Goal: Transaction & Acquisition: Subscribe to service/newsletter

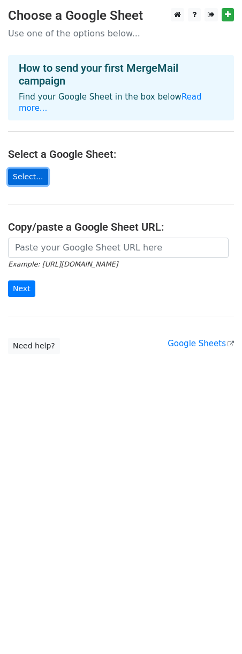
click at [42, 175] on link "Select..." at bounding box center [28, 177] width 40 height 17
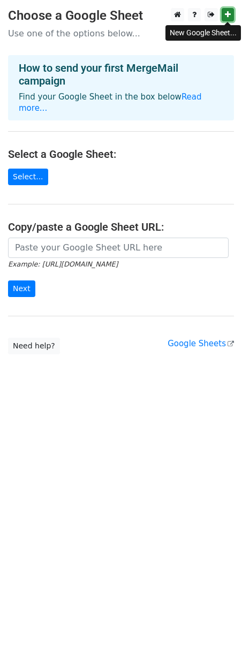
click at [228, 12] on icon at bounding box center [228, 14] width 6 height 7
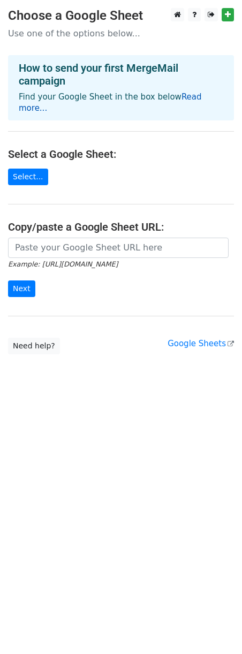
click at [38, 108] on link "Read more..." at bounding box center [110, 102] width 183 height 21
click at [21, 178] on link "Select..." at bounding box center [28, 177] width 40 height 17
click at [34, 177] on link "Select..." at bounding box center [28, 177] width 40 height 17
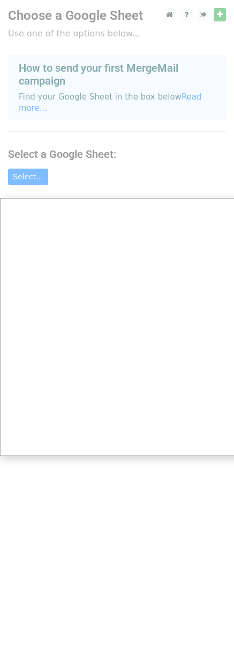
click at [37, 178] on div at bounding box center [121, 327] width 242 height 654
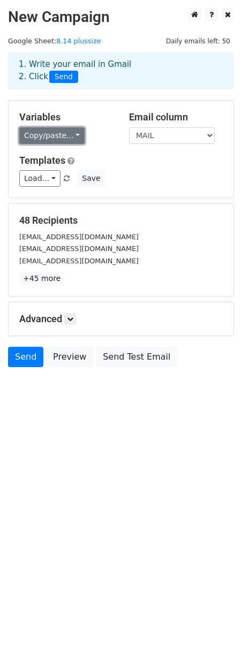
click at [73, 137] on link "Copy/paste..." at bounding box center [51, 135] width 65 height 17
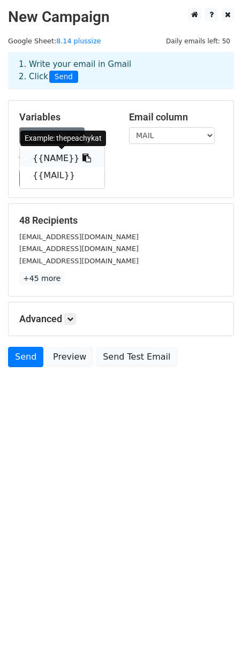
click at [82, 156] on icon at bounding box center [86, 158] width 9 height 9
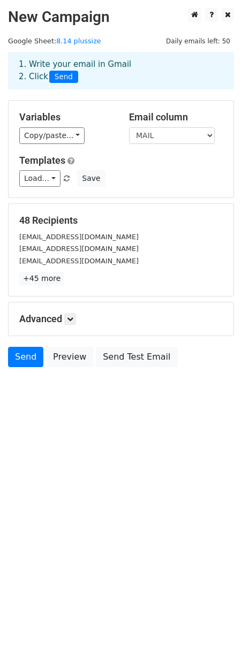
click at [172, 119] on h5 "Email column" at bounding box center [176, 117] width 94 height 12
click at [207, 132] on select "NAME MAIL" at bounding box center [172, 135] width 86 height 17
click at [130, 163] on h5 "Templates" at bounding box center [120, 161] width 203 height 12
click at [74, 137] on link "Copy/paste..." at bounding box center [51, 135] width 65 height 17
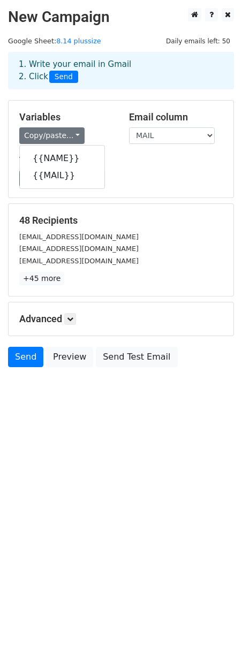
click at [217, 178] on div "Load... No templates saved Save" at bounding box center [121, 178] width 220 height 17
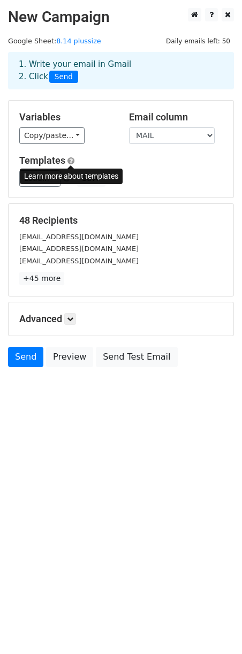
click at [72, 159] on span at bounding box center [70, 161] width 7 height 8
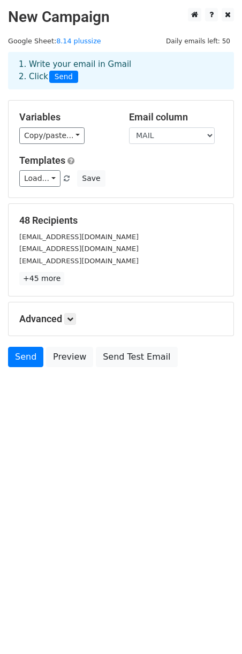
click at [140, 182] on div "Load... No templates saved Save" at bounding box center [121, 178] width 220 height 17
click at [54, 282] on link "+45 more" at bounding box center [41, 278] width 45 height 13
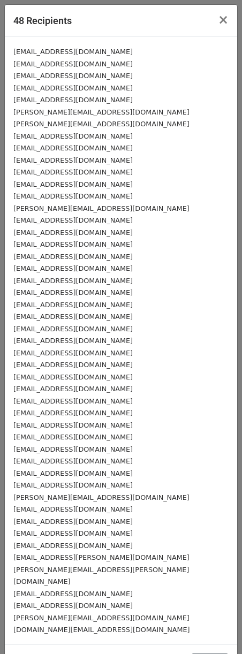
click at [218, 179] on div "Taylermcgee@yahoo.com" at bounding box center [120, 184] width 215 height 12
click at [218, 16] on span "×" at bounding box center [223, 19] width 11 height 15
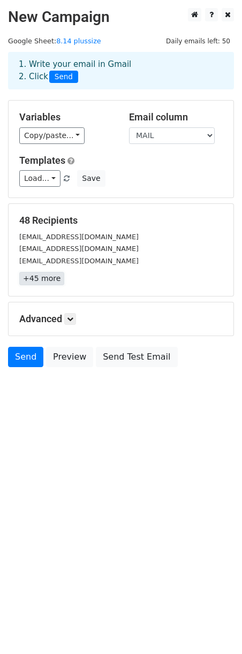
click at [57, 278] on link "+45 more" at bounding box center [41, 278] width 45 height 13
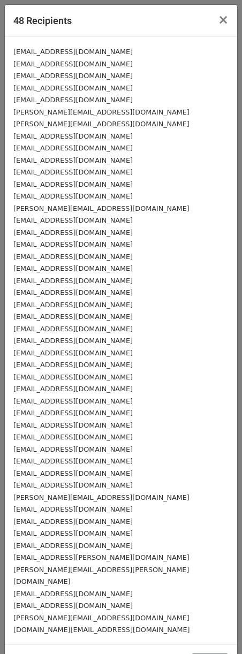
click at [16, 49] on small "thepeachykat@gmail.com" at bounding box center [72, 52] width 119 height 8
click at [218, 26] on span "×" at bounding box center [223, 19] width 11 height 15
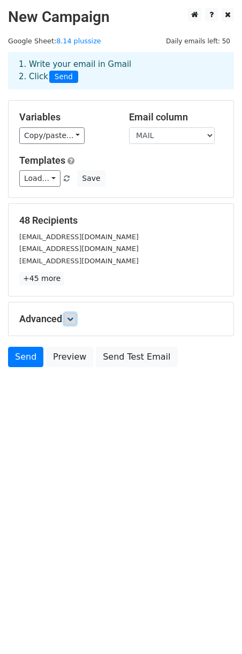
click at [73, 320] on icon at bounding box center [70, 319] width 6 height 6
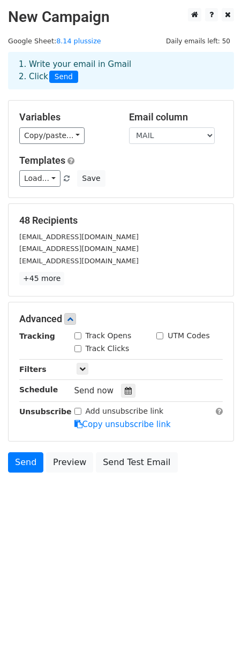
click at [78, 337] on input "Track Opens" at bounding box center [77, 336] width 7 height 7
checkbox input "true"
click at [87, 366] on link at bounding box center [83, 369] width 12 height 12
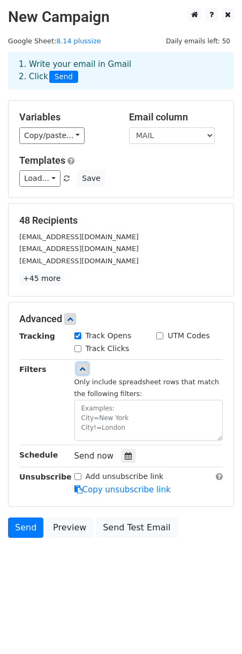
click at [87, 366] on link at bounding box center [83, 369] width 12 height 12
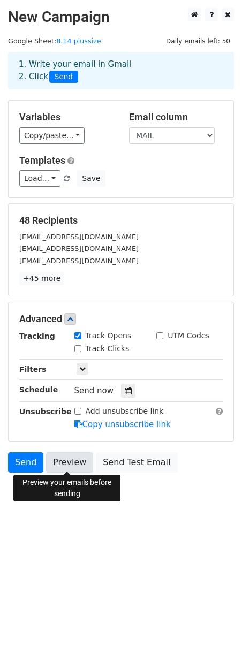
click at [52, 458] on link "Preview" at bounding box center [69, 462] width 47 height 20
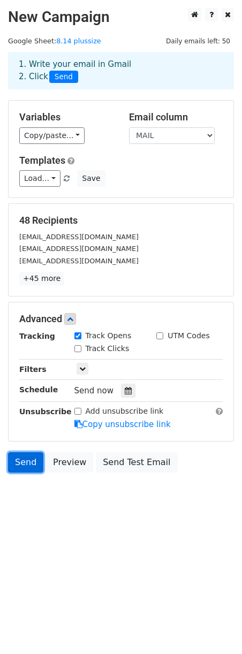
click at [27, 462] on link "Send" at bounding box center [25, 462] width 35 height 20
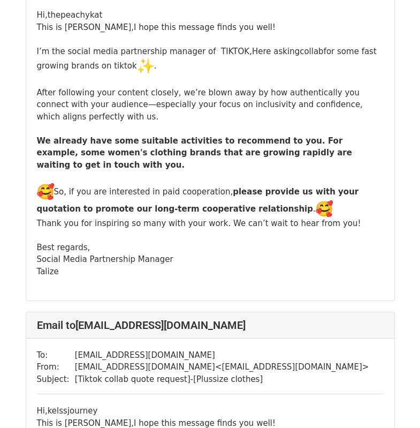
scroll to position [107, 0]
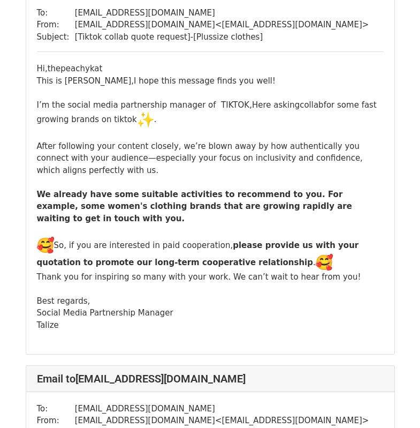
drag, startPoint x: 222, startPoint y: 103, endPoint x: 201, endPoint y: 89, distance: 25.1
click at [203, 89] on div "I’m the social media partnership manager of TIKTOK,Here asking collab for some …" at bounding box center [210, 209] width 347 height 244
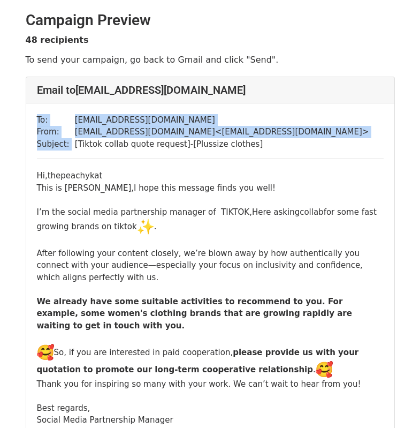
drag, startPoint x: 74, startPoint y: 146, endPoint x: 287, endPoint y: 150, distance: 213.2
click at [287, 150] on div "To: thepeachykat@gmail.com From: zeeseafelisa@gmail.com < zeeseafelisa@gmail.co…" at bounding box center [210, 282] width 368 height 358
click at [343, 135] on div "To: thepeachykat@gmail.com From: zeeseafelisa@gmail.com < zeeseafelisa@gmail.co…" at bounding box center [210, 282] width 368 height 358
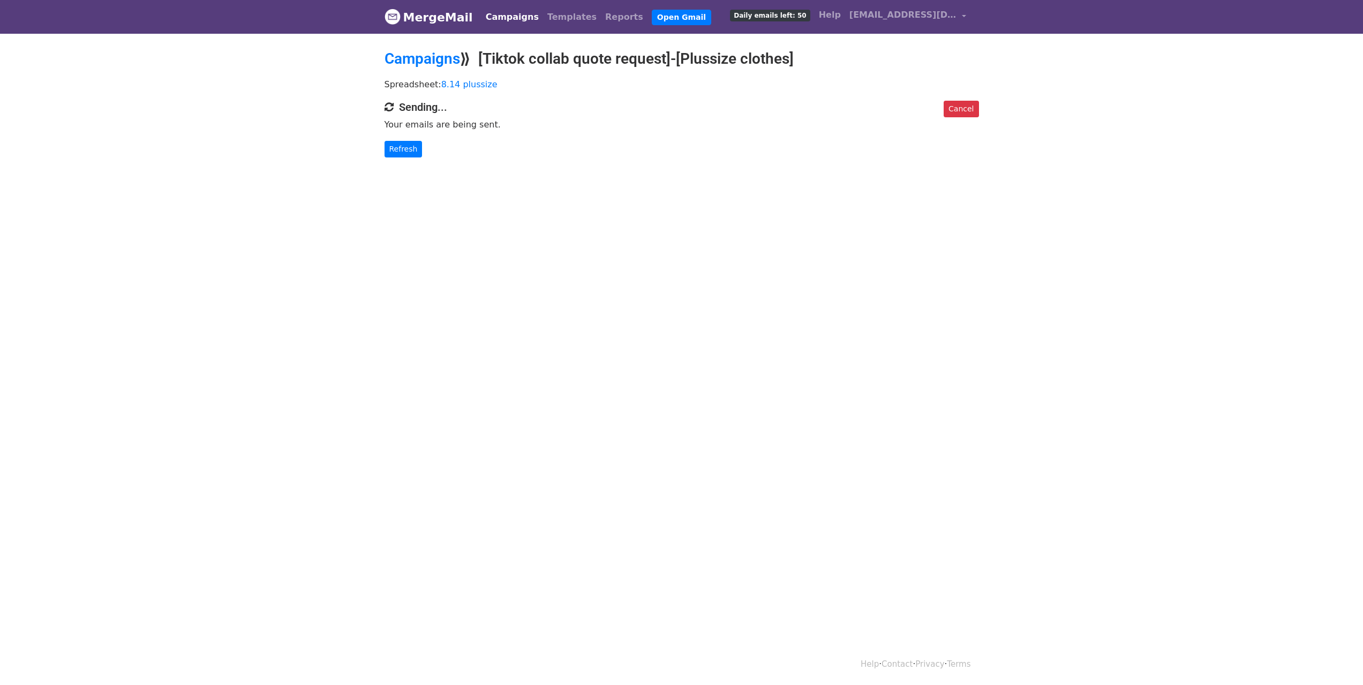
click at [791, 16] on span "Daily emails left: 50" at bounding box center [770, 16] width 80 height 12
click at [516, 18] on link "Campaigns" at bounding box center [512, 16] width 62 height 21
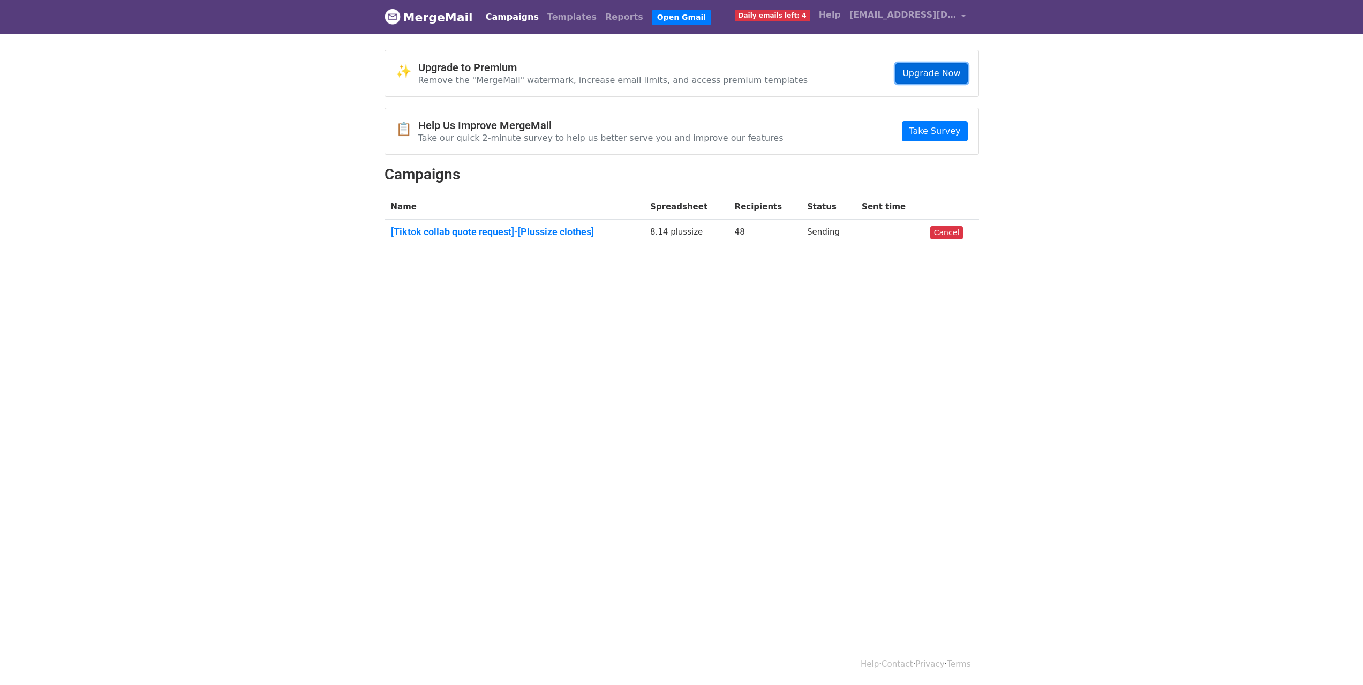
click at [948, 71] on link "Upgrade Now" at bounding box center [931, 73] width 72 height 20
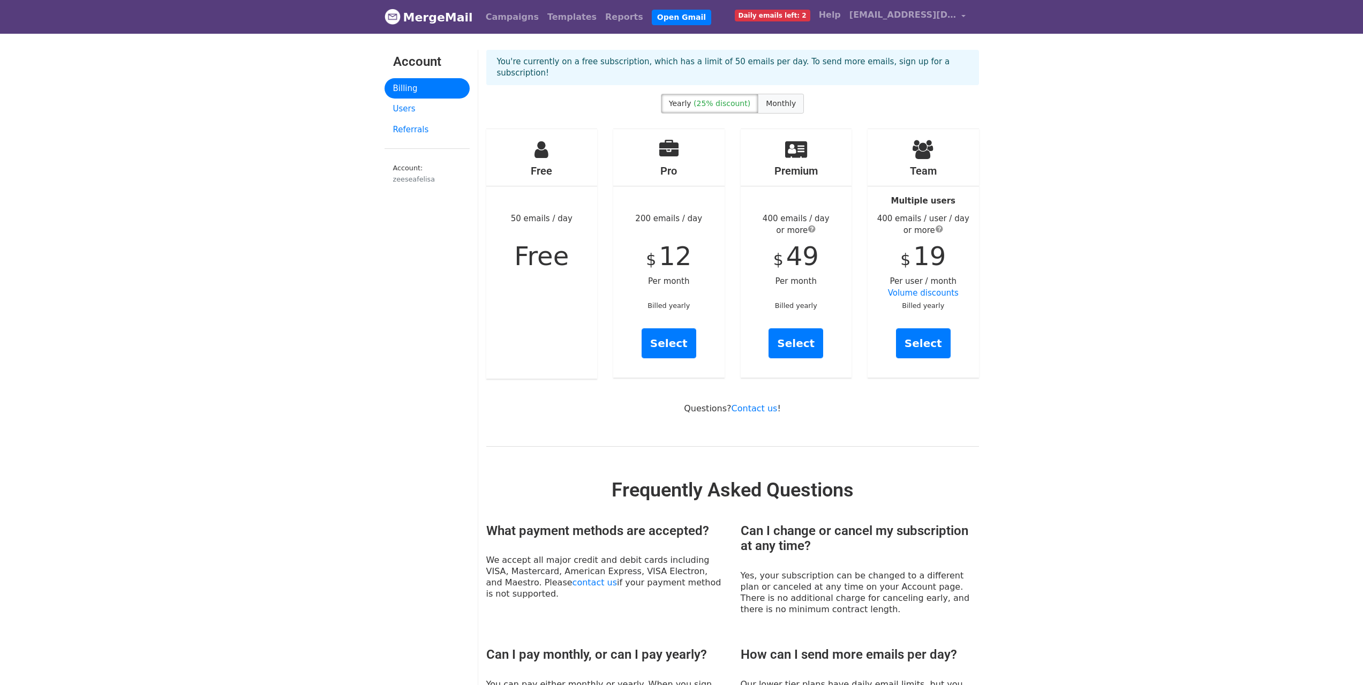
click at [785, 102] on span "Monthly" at bounding box center [781, 103] width 30 height 9
click at [401, 112] on link "Users" at bounding box center [426, 109] width 85 height 21
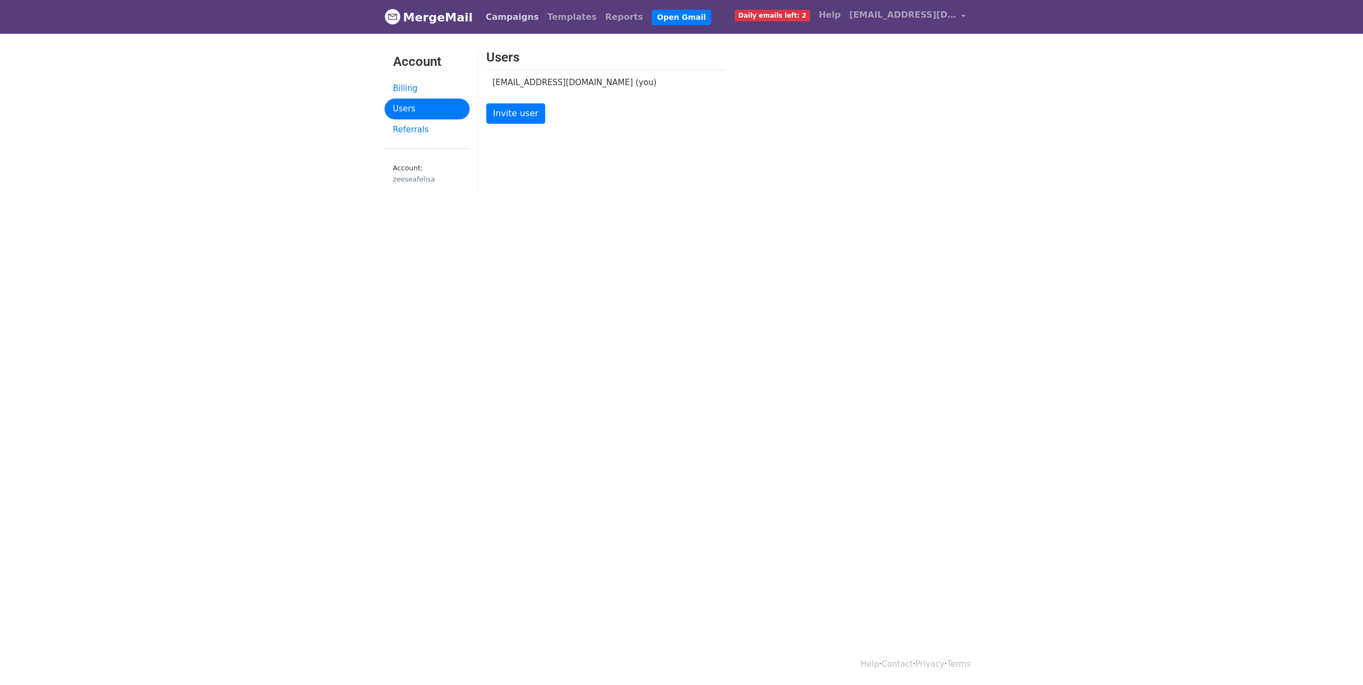
click at [515, 19] on link "Campaigns" at bounding box center [512, 16] width 62 height 21
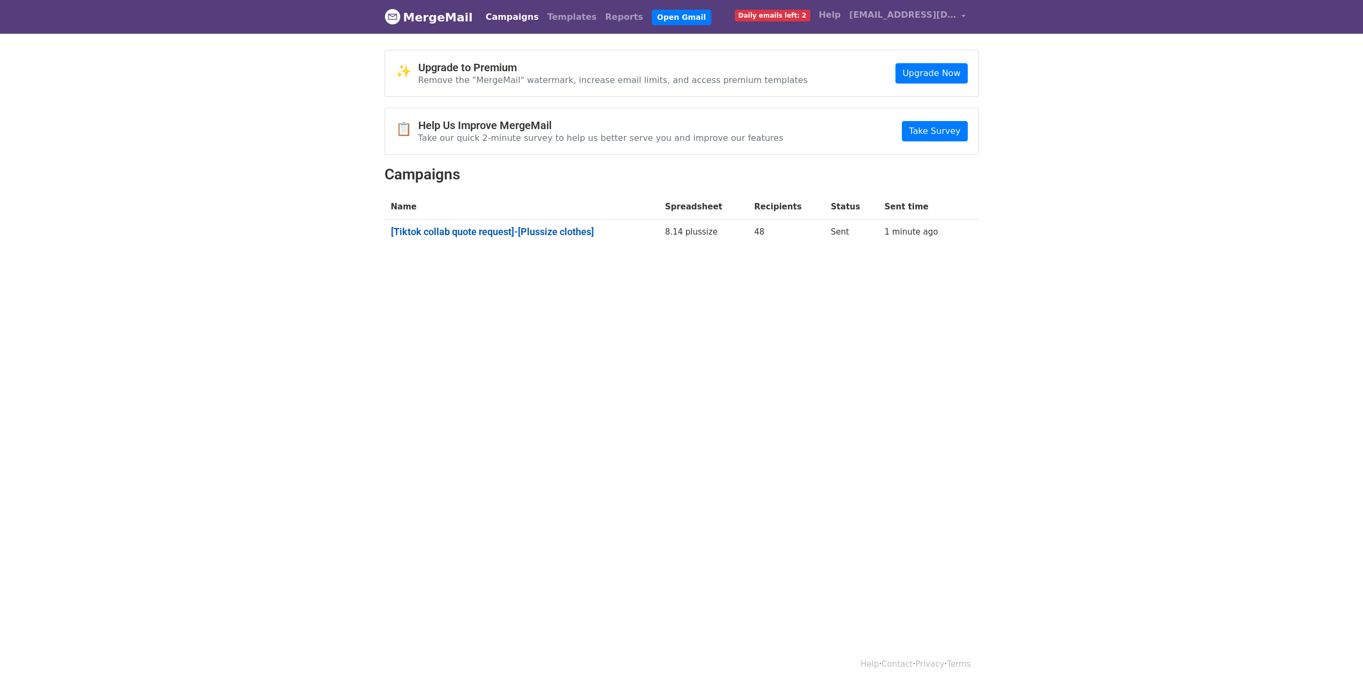
click at [526, 227] on link "[Tiktok collab quote request]-[Plussize clothes]" at bounding box center [521, 232] width 261 height 12
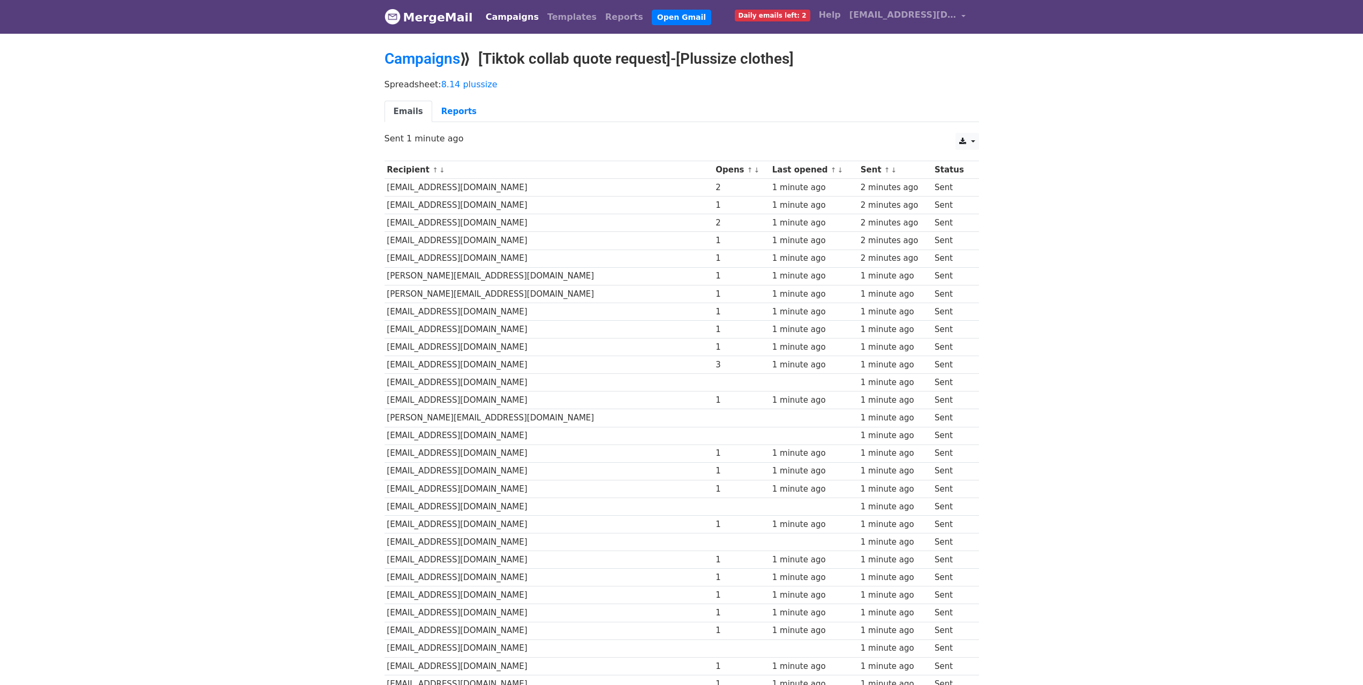
drag, startPoint x: 669, startPoint y: 167, endPoint x: 950, endPoint y: 170, distance: 280.6
click at [950, 170] on tr "Recipient ↑ ↓ Opens ↑ ↓ Last opened ↑ ↓ Sent ↑ ↓ Status" at bounding box center [681, 170] width 594 height 18
click at [1012, 266] on body "MergeMail Campaigns Templates Reports Open Gmail Daily emails left: 2 Help zees…" at bounding box center [681, 540] width 1363 height 1081
drag, startPoint x: 670, startPoint y: 190, endPoint x: 694, endPoint y: 188, distance: 24.1
click at [713, 188] on td "2" at bounding box center [741, 188] width 57 height 18
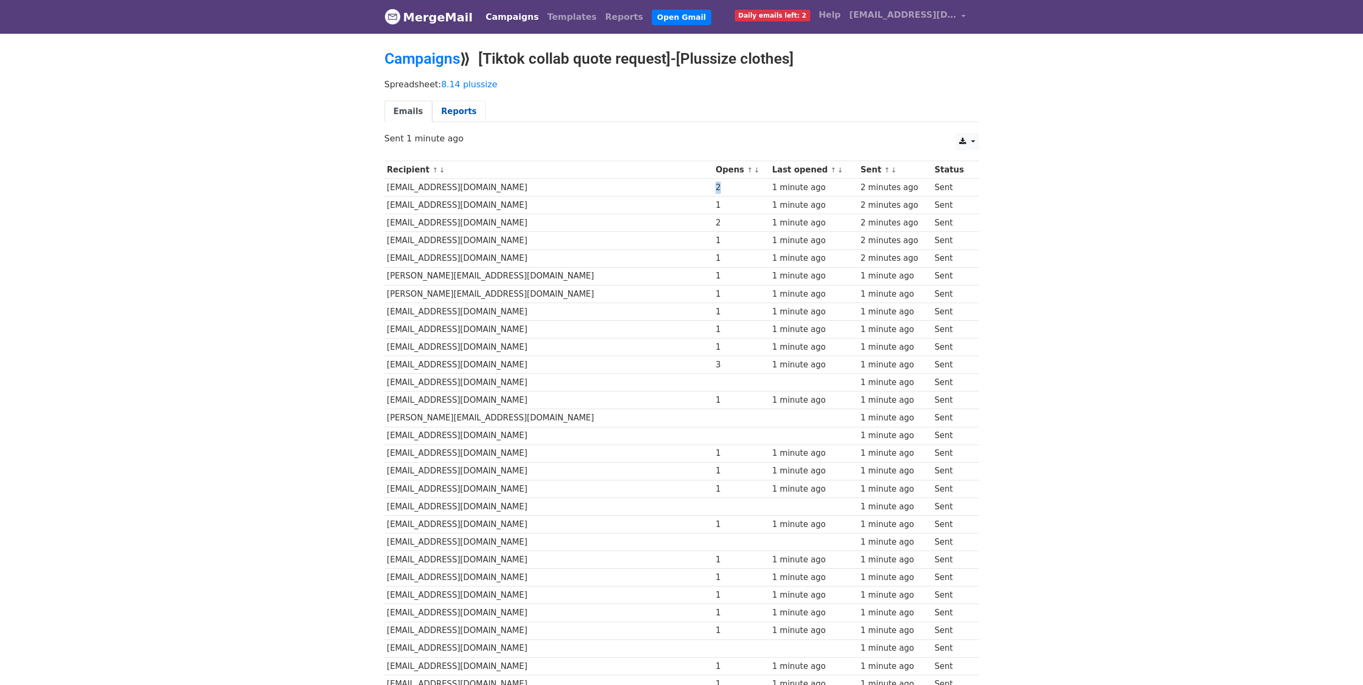
click at [436, 108] on link "Reports" at bounding box center [459, 112] width 54 height 22
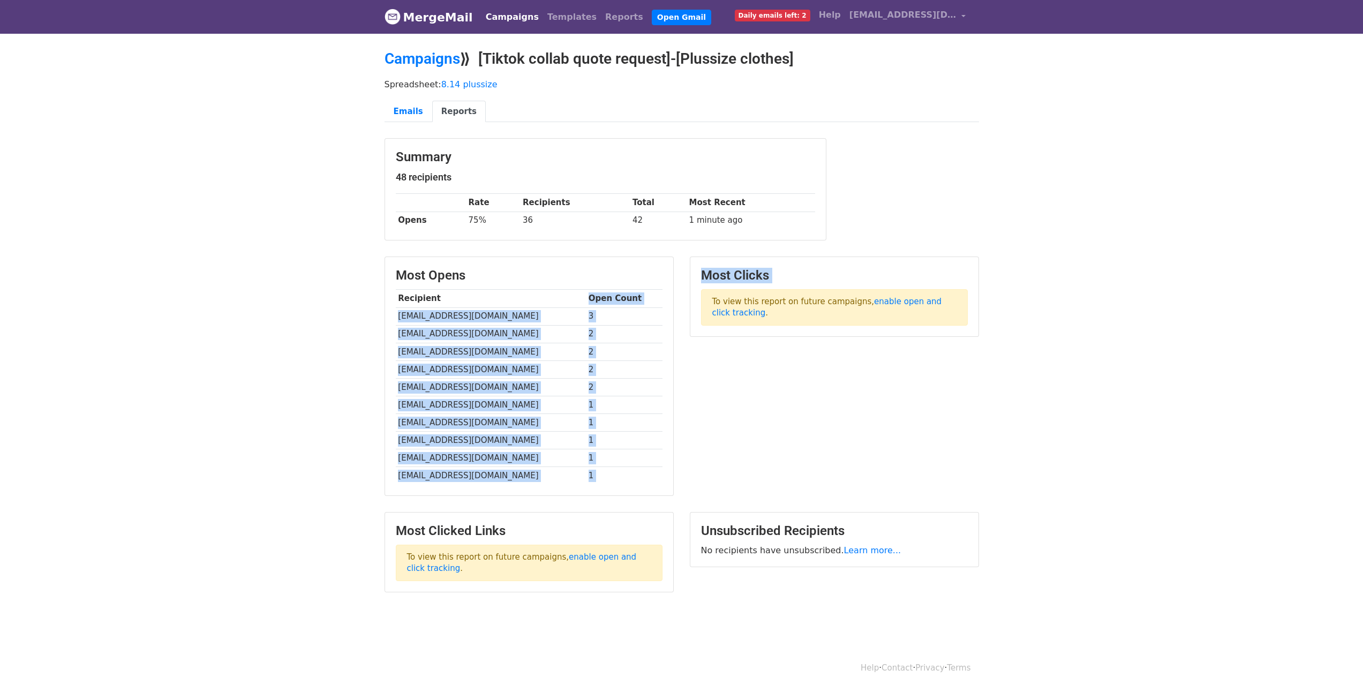
drag, startPoint x: 599, startPoint y: 292, endPoint x: 756, endPoint y: 320, distance: 158.7
click at [691, 292] on div "Most Opens Recipient Open Count ashantybetancio@gmail.com 3 Christiana@westside…" at bounding box center [681, 382] width 610 height 250
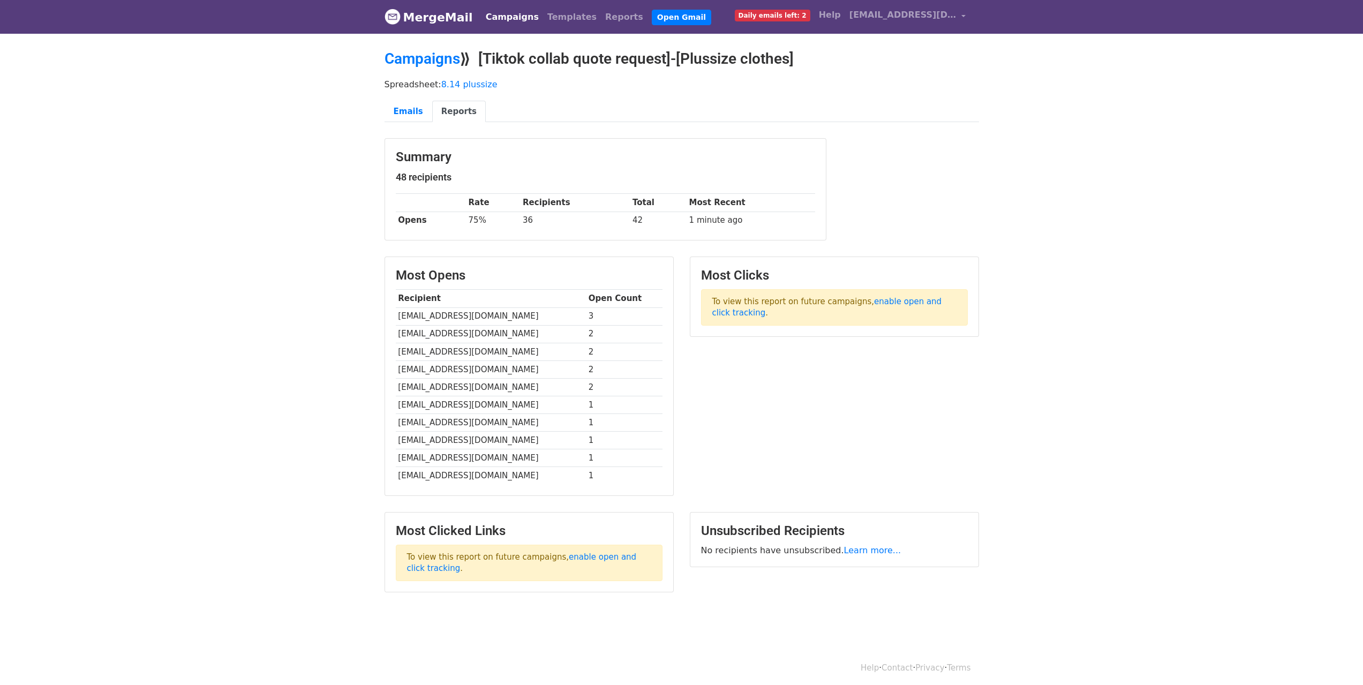
click at [833, 369] on div "Most Clicks To view this report on future campaigns, enable open and click trac…" at bounding box center [834, 382] width 305 height 250
click at [967, 14] on link "zeeseafelisa@gmail.com" at bounding box center [907, 16] width 125 height 25
click at [892, 111] on link "Sign out" at bounding box center [913, 112] width 113 height 17
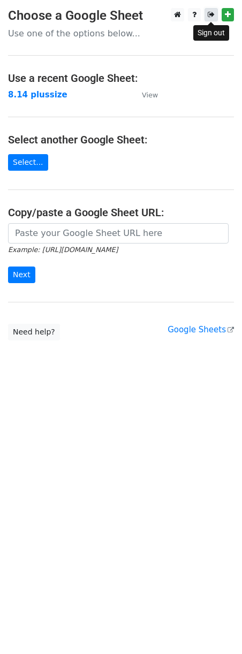
click at [207, 16] on link at bounding box center [211, 14] width 13 height 13
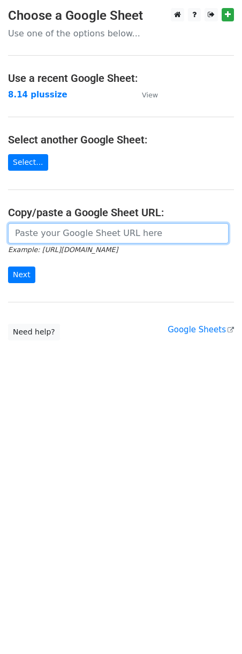
click at [59, 238] on input "url" at bounding box center [118, 233] width 221 height 20
paste input "[URL][DOMAIN_NAME]"
drag, startPoint x: 195, startPoint y: 232, endPoint x: -130, endPoint y: 228, distance: 325.1
click at [0, 228] on html "Choose a Google Sheet Use one of the options below... Use a recent Google Sheet…" at bounding box center [121, 327] width 242 height 654
type input "[URL][DOMAIN_NAME]"
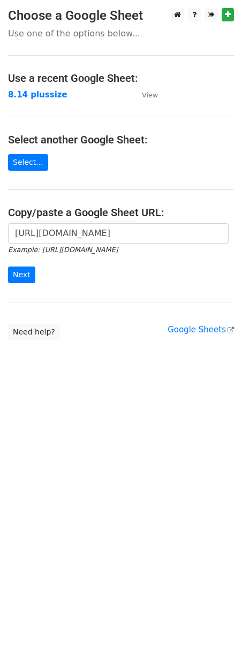
click at [85, 278] on form "[URL][DOMAIN_NAME] Example: [URL][DOMAIN_NAME] Next" at bounding box center [121, 253] width 226 height 60
drag, startPoint x: 22, startPoint y: 271, endPoint x: 43, endPoint y: 274, distance: 21.1
click at [22, 270] on input "Next" at bounding box center [21, 275] width 27 height 17
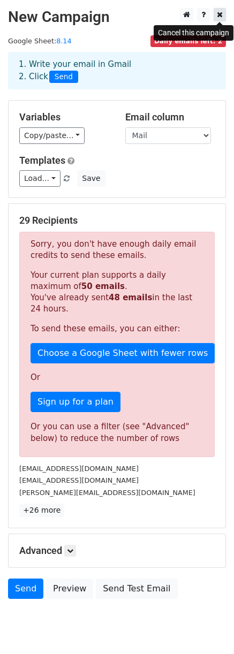
click at [222, 14] on icon at bounding box center [220, 14] width 6 height 7
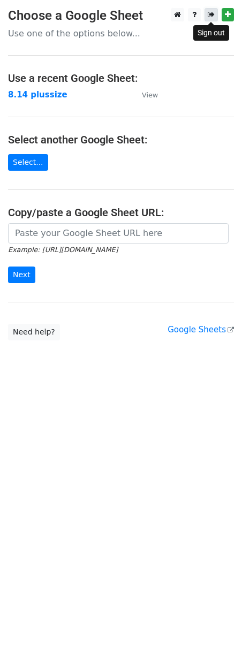
click at [210, 16] on icon at bounding box center [211, 14] width 7 height 7
click at [206, 16] on link at bounding box center [211, 14] width 13 height 13
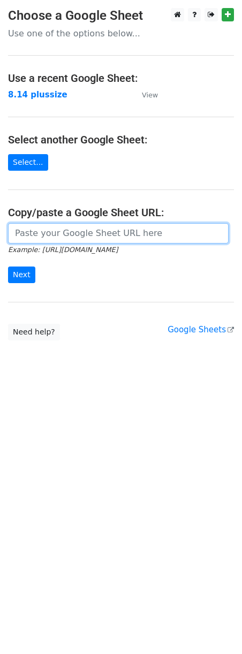
click at [49, 242] on input "url" at bounding box center [118, 233] width 221 height 20
type input "[URL][DOMAIN_NAME]"
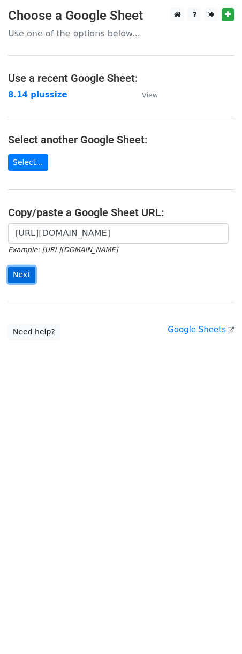
click at [22, 273] on input "Next" at bounding box center [21, 275] width 27 height 17
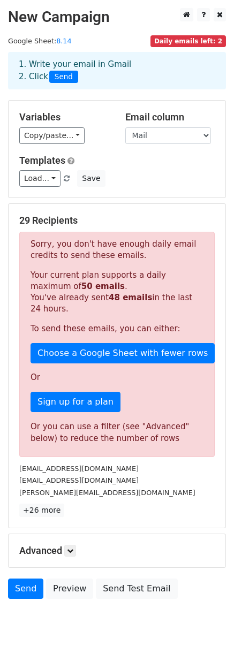
scroll to position [36, 0]
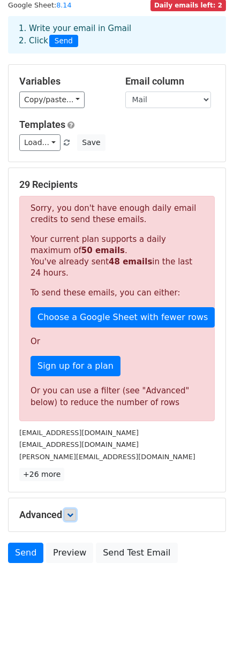
click at [69, 517] on icon at bounding box center [70, 515] width 6 height 6
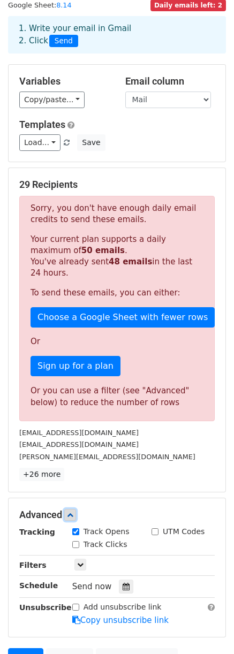
scroll to position [140, 0]
